Goal: Navigation & Orientation: Find specific page/section

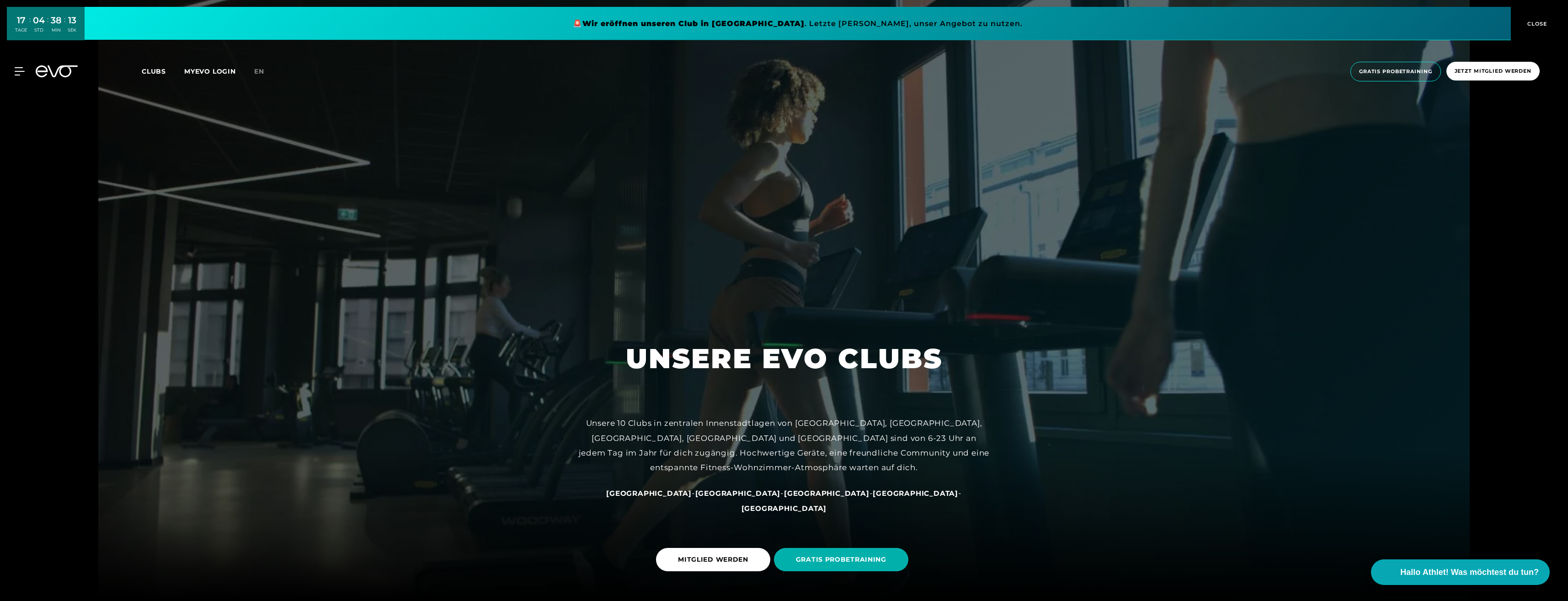
click at [141, 67] on div "MyEVO Login Über EVO Mitgliedschaften Probetraining TAGESPASS EVO Studios [GEOG…" at bounding box center [784, 71] width 1564 height 34
click at [19, 69] on icon at bounding box center [21, 71] width 13 height 8
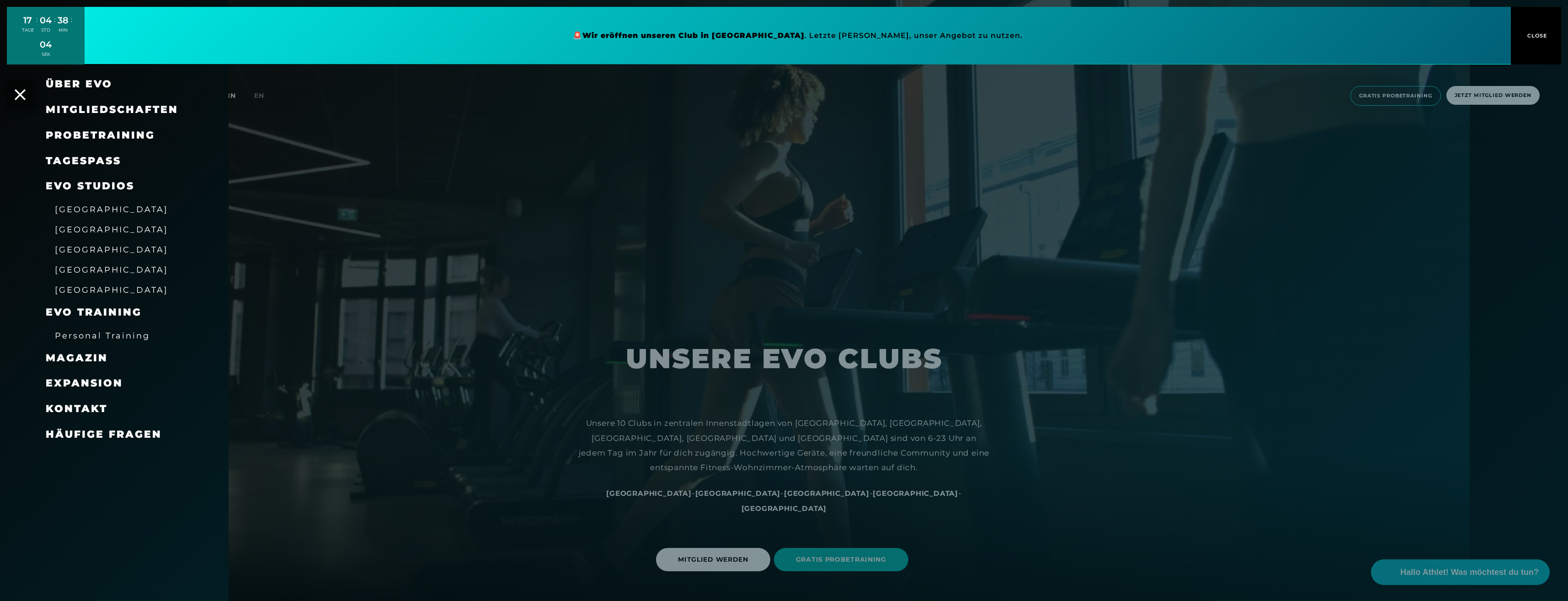
click at [83, 391] on div "Expansion" at bounding box center [126, 383] width 160 height 26
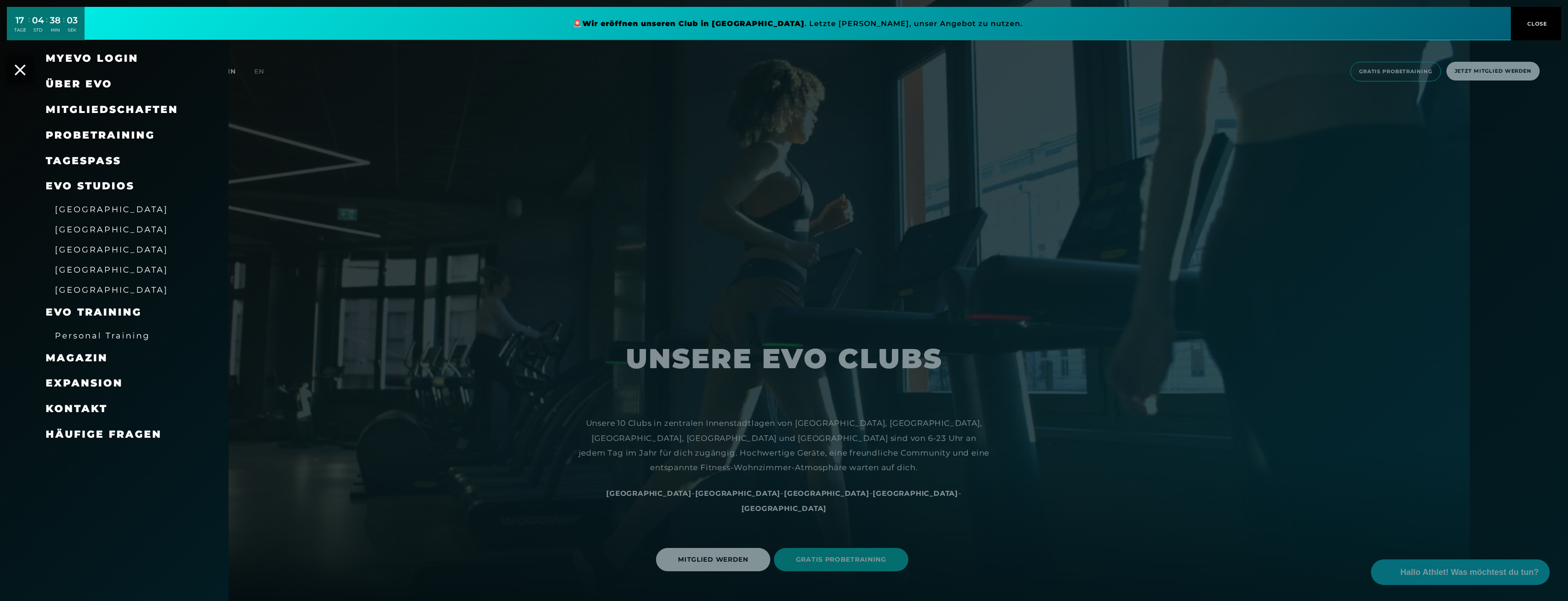
click at [83, 385] on span "Expansion" at bounding box center [84, 383] width 77 height 12
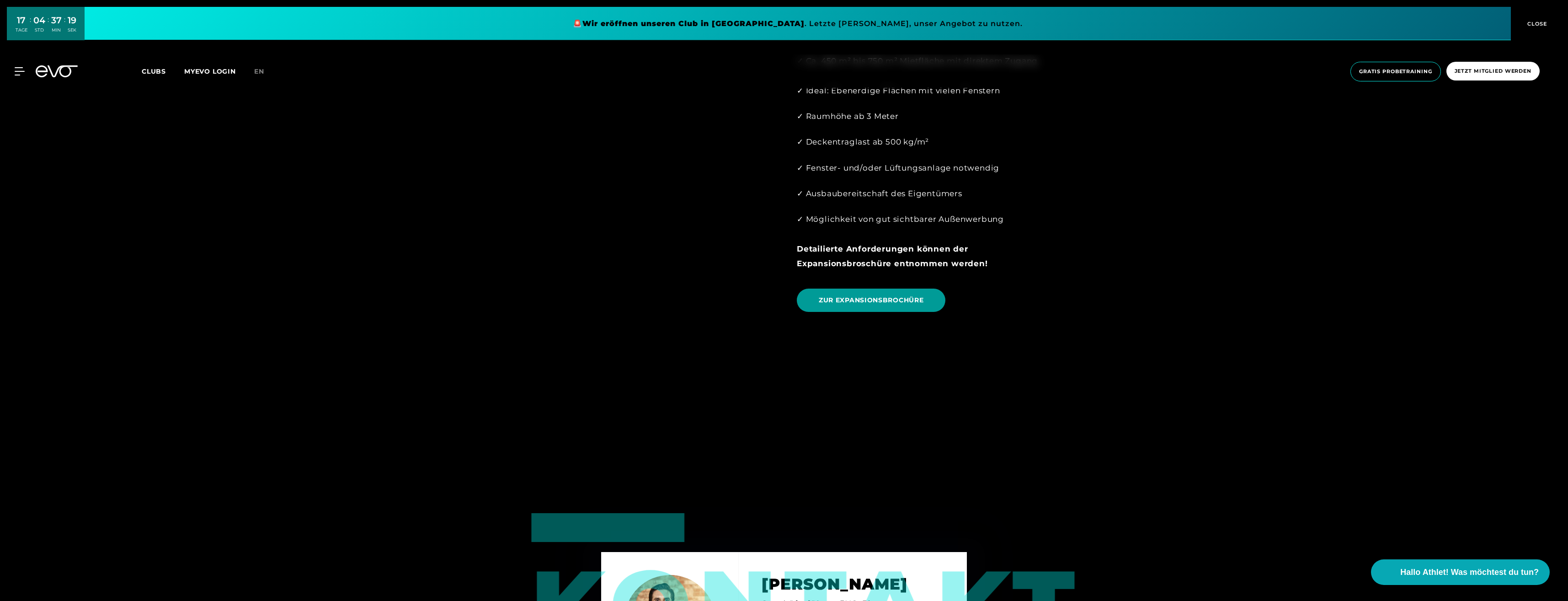
scroll to position [1052, 0]
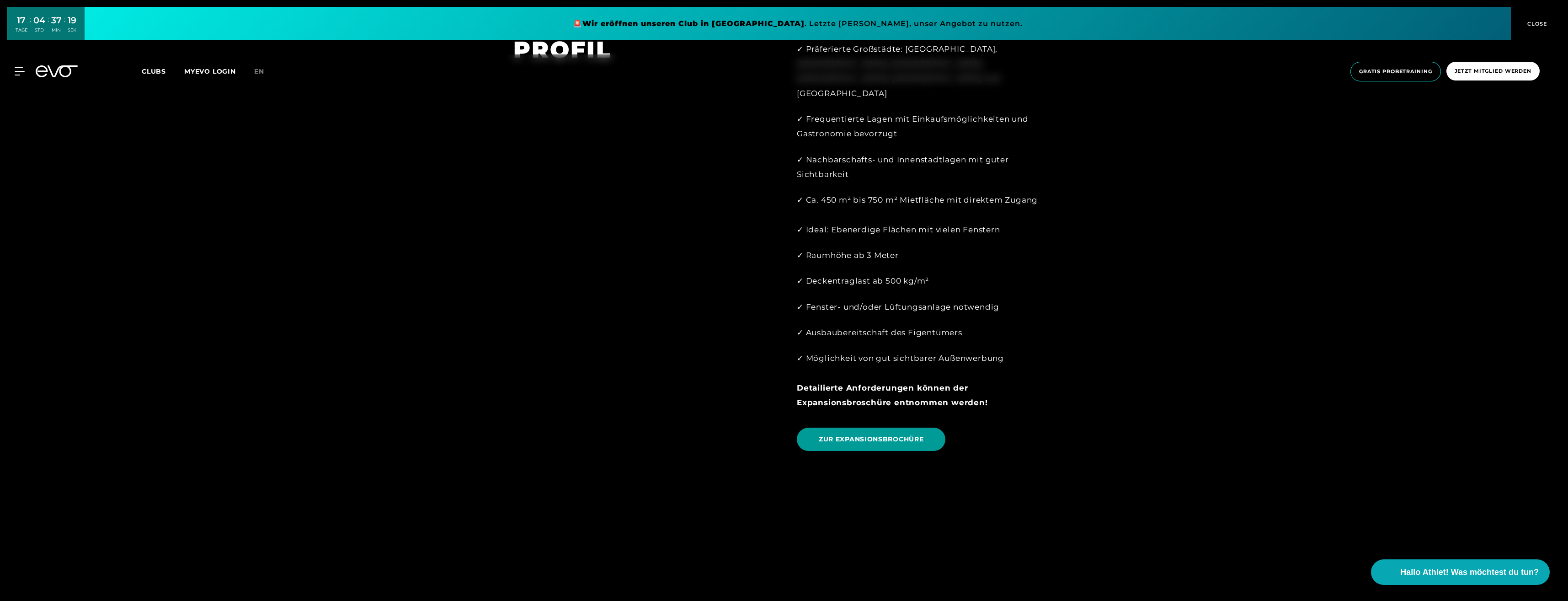
click at [862, 434] on span "ZUR EXPANSIONSBROCHÜRE" at bounding box center [871, 439] width 105 height 9
